Goal: Find specific page/section: Find specific page/section

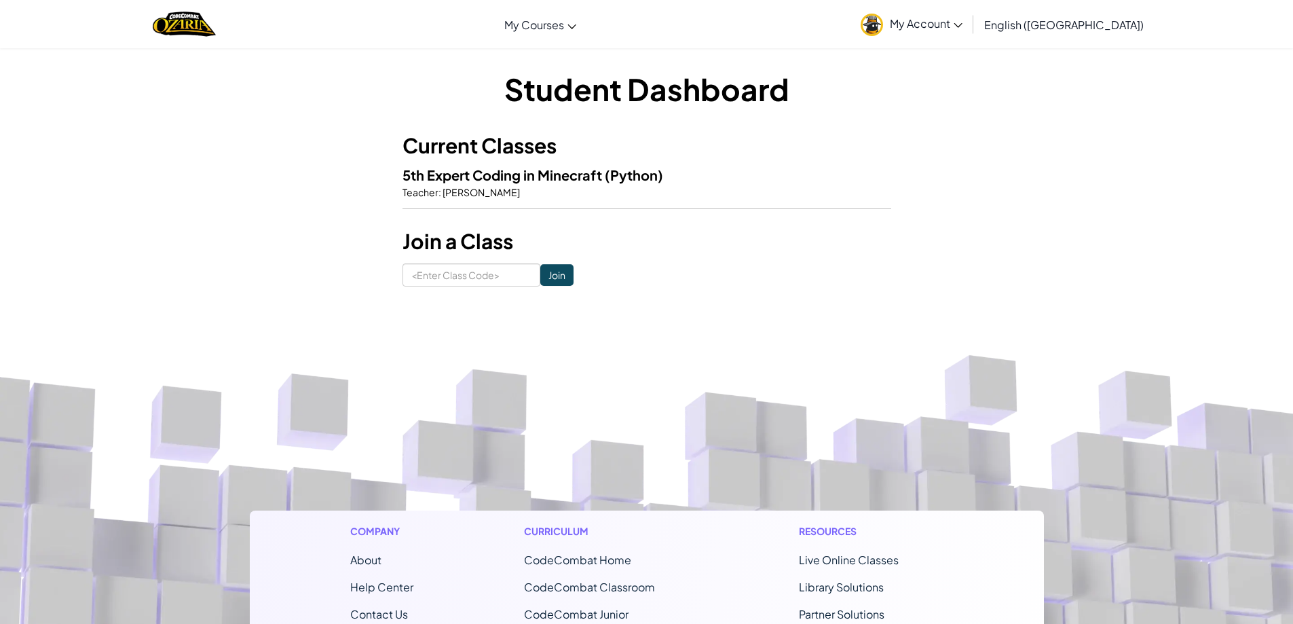
click at [532, 187] on p "Teacher : [PERSON_NAME]" at bounding box center [646, 192] width 489 height 14
click at [531, 172] on span "5th Expert Coding in Minecraft" at bounding box center [503, 174] width 202 height 17
click at [533, 188] on p "Teacher : [PERSON_NAME]" at bounding box center [646, 192] width 489 height 14
click at [476, 186] on span "[PERSON_NAME]" at bounding box center [480, 192] width 79 height 12
click at [452, 170] on span "5th Expert Coding in Minecraft" at bounding box center [503, 174] width 202 height 17
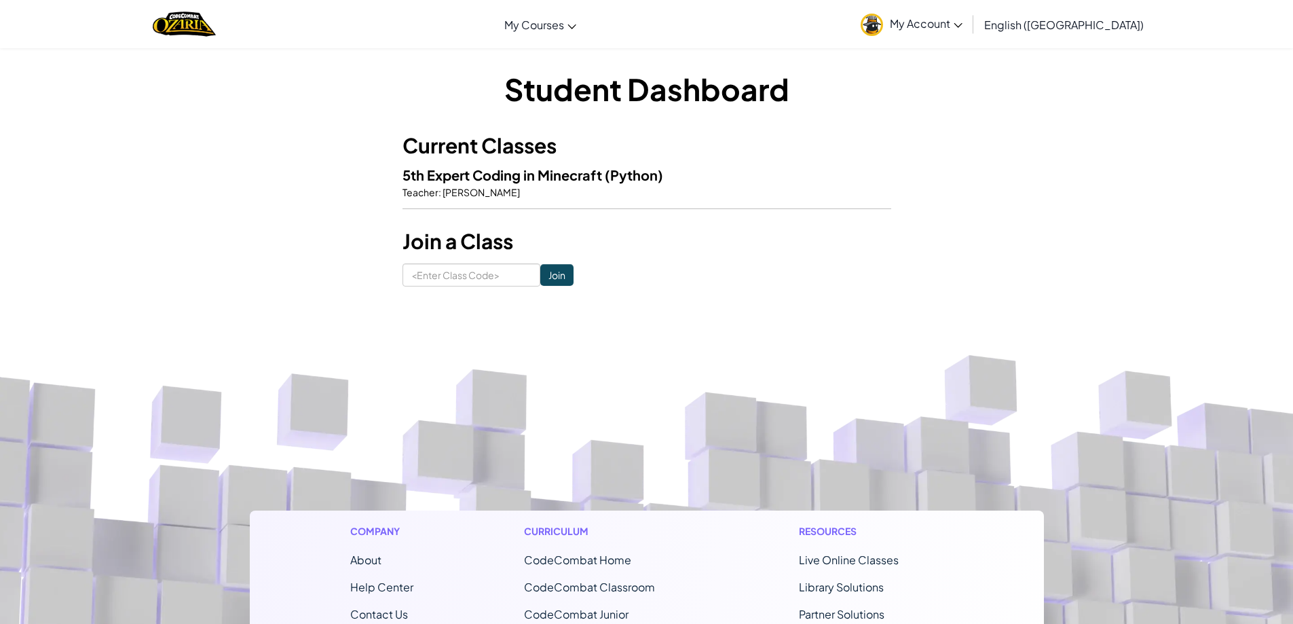
click at [562, 187] on p "Teacher : [PERSON_NAME]" at bounding box center [646, 192] width 489 height 14
drag, startPoint x: 586, startPoint y: 183, endPoint x: 609, endPoint y: 171, distance: 26.7
click at [586, 183] on h5 "5th Expert Coding in Minecraft (Python)" at bounding box center [646, 174] width 489 height 21
click at [620, 149] on h3 "Current Classes" at bounding box center [646, 145] width 489 height 31
drag, startPoint x: 636, startPoint y: 178, endPoint x: 585, endPoint y: 184, distance: 51.3
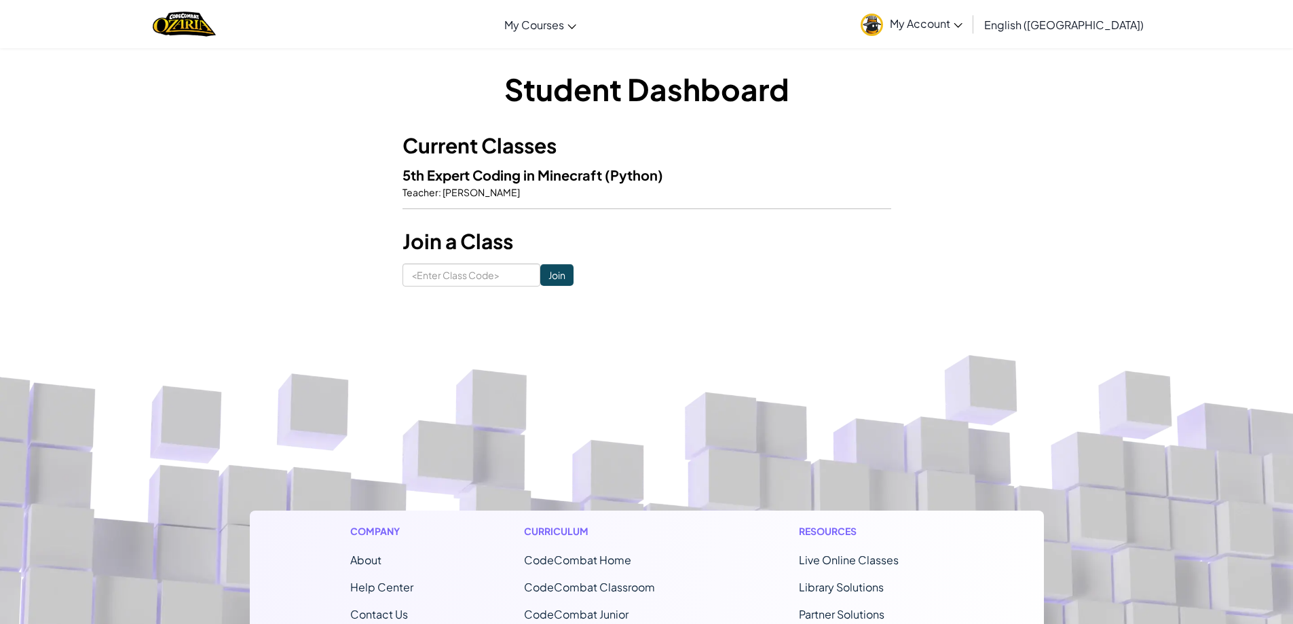
click at [585, 184] on h5 "5th Expert Coding in Minecraft (Python)" at bounding box center [646, 174] width 489 height 21
click at [533, 181] on span "5th Expert Coding in Minecraft" at bounding box center [503, 174] width 202 height 17
click at [563, 168] on span "5th Expert Coding in Minecraft" at bounding box center [503, 174] width 202 height 17
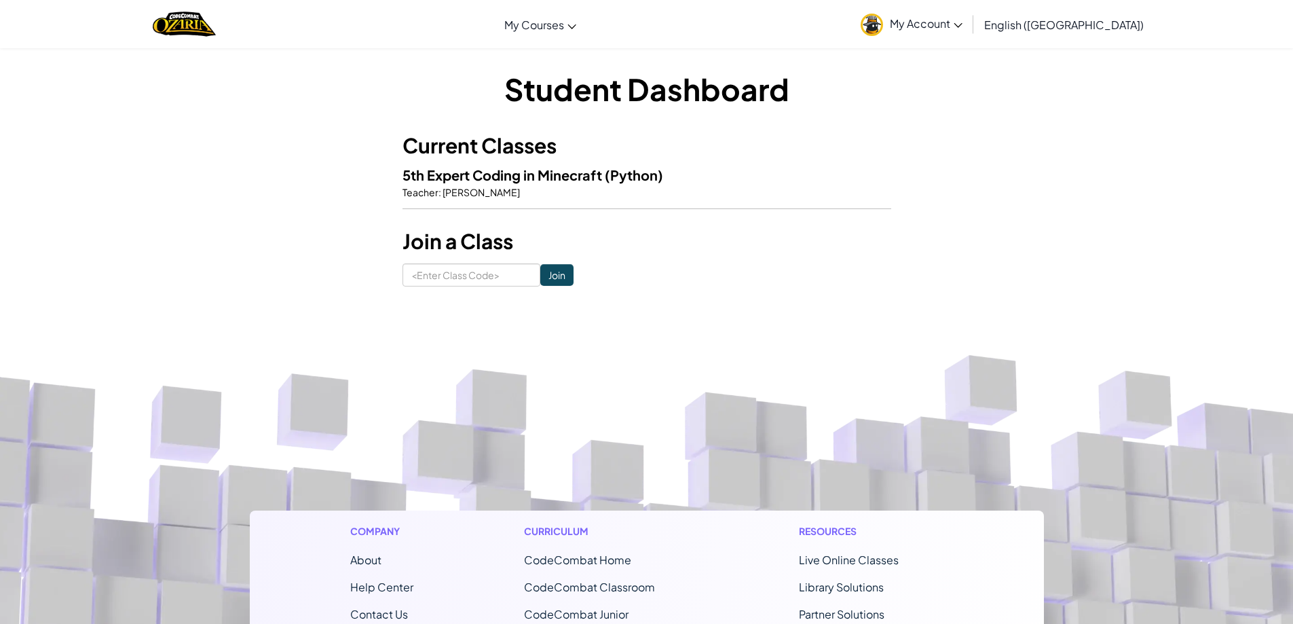
drag, startPoint x: 563, startPoint y: 168, endPoint x: 574, endPoint y: 164, distance: 11.9
click at [565, 168] on span "5th Expert Coding in Minecraft" at bounding box center [503, 174] width 202 height 17
click at [574, 164] on div "Current Classes 5th Expert Coding in Minecraft (Python) Teacher : [PERSON_NAME]" at bounding box center [646, 176] width 489 height 92
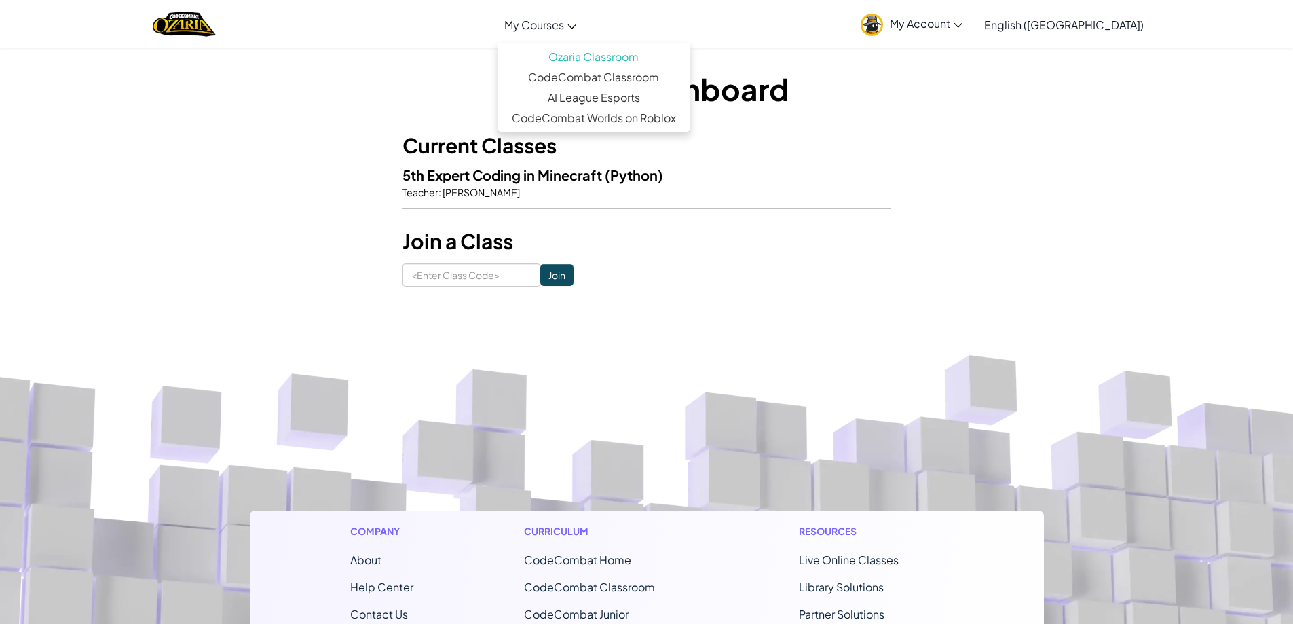
click at [576, 27] on icon at bounding box center [571, 26] width 9 height 5
click at [643, 48] on link "Ozaria Classroom" at bounding box center [593, 57] width 191 height 20
drag, startPoint x: 659, startPoint y: 210, endPoint x: 662, endPoint y: 200, distance: 10.5
click at [658, 210] on hr at bounding box center [646, 215] width 489 height 14
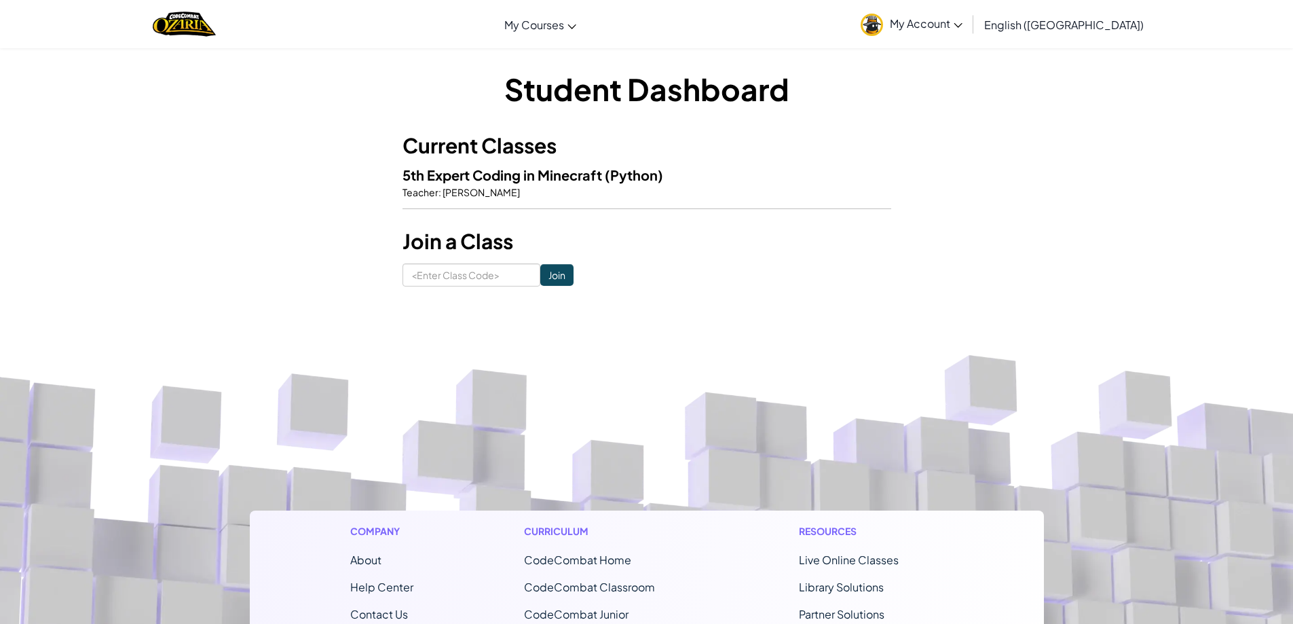
click at [627, 136] on h3 "Current Classes" at bounding box center [646, 145] width 489 height 31
click at [688, 170] on h5 "5th Expert Coding in Minecraft (Python)" at bounding box center [646, 174] width 489 height 21
click at [689, 170] on h5 "5th Expert Coding in Minecraft (Python)" at bounding box center [646, 174] width 489 height 21
click at [684, 177] on h5 "5th Expert Coding in Minecraft (Python)" at bounding box center [646, 174] width 489 height 21
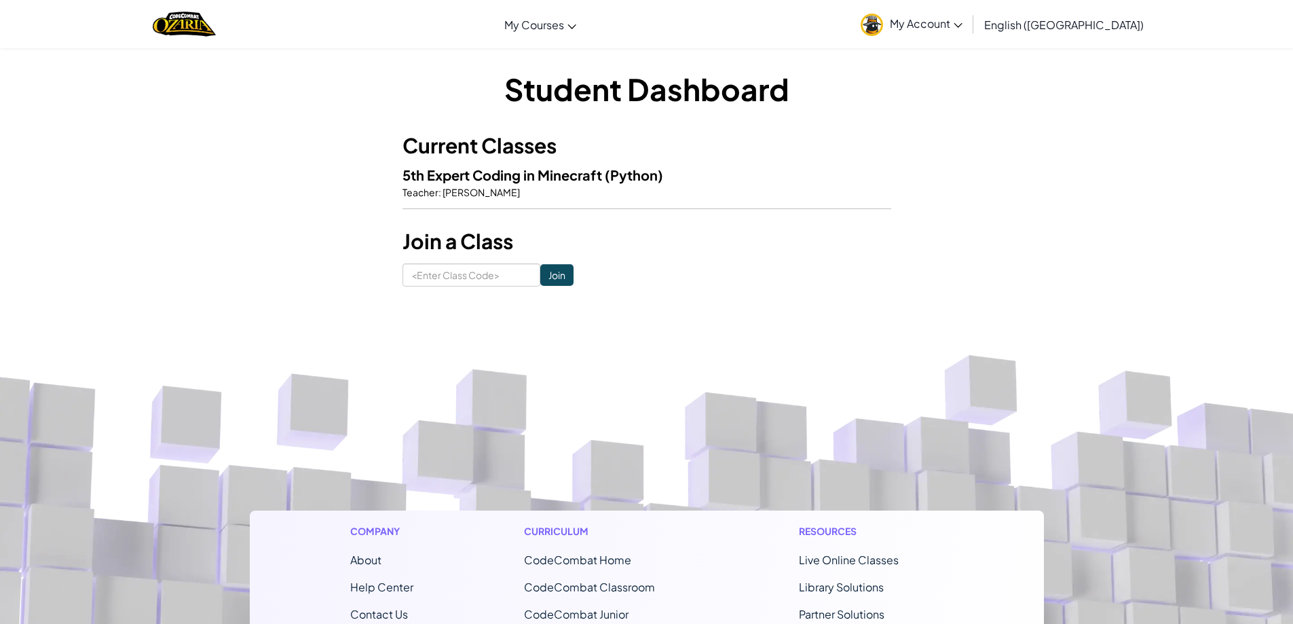
drag, startPoint x: 675, startPoint y: 183, endPoint x: 991, endPoint y: 22, distance: 354.5
click at [962, 22] on span "My Account" at bounding box center [926, 23] width 73 height 14
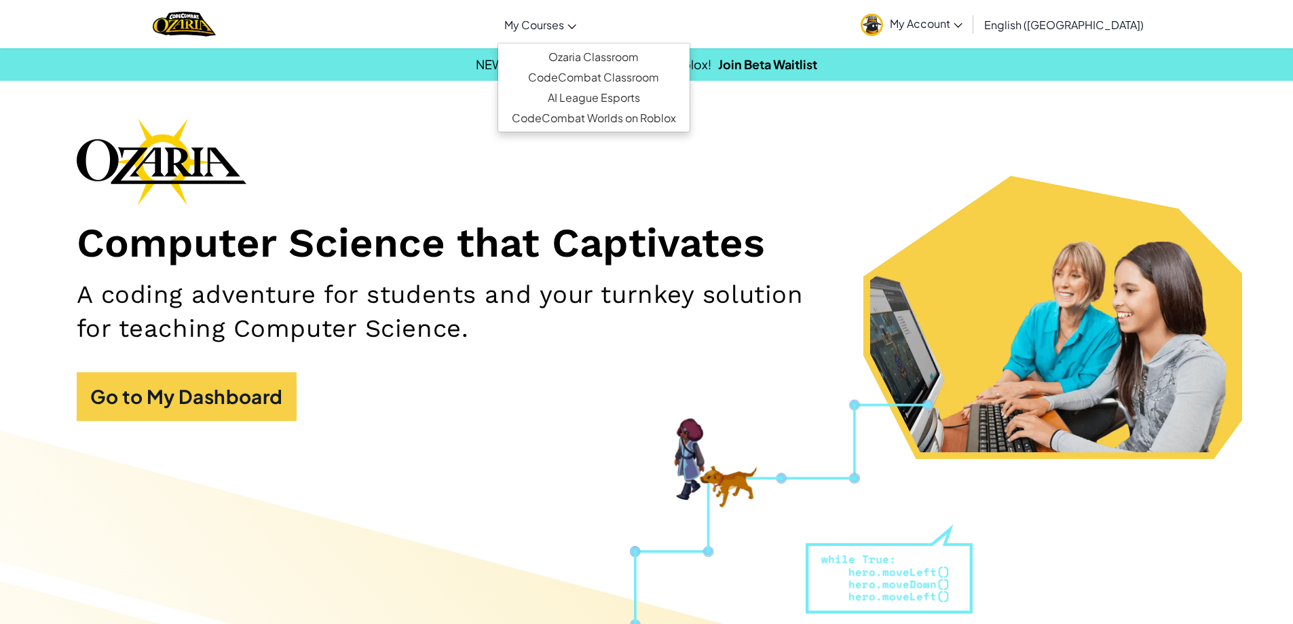
click at [564, 22] on span "My Courses" at bounding box center [534, 25] width 60 height 14
